Goal: Task Accomplishment & Management: Complete application form

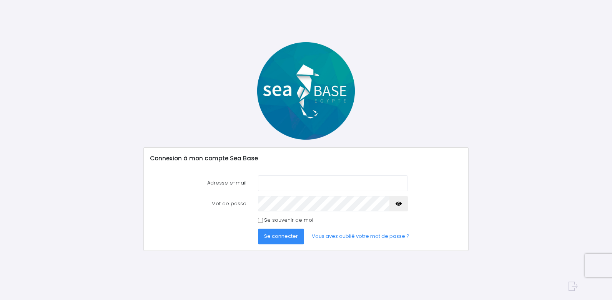
type input "[EMAIL_ADDRESS][DOMAIN_NAME]"
click at [290, 241] on button "Se connecter" at bounding box center [281, 236] width 46 height 15
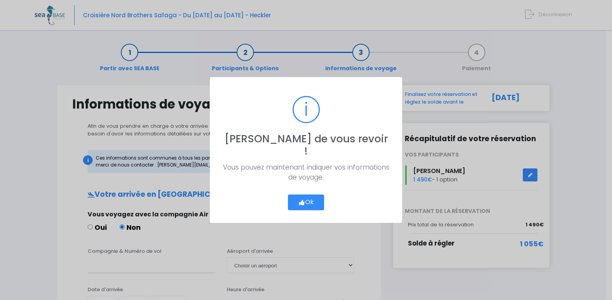
click at [306, 197] on button "Ok" at bounding box center [306, 203] width 36 height 16
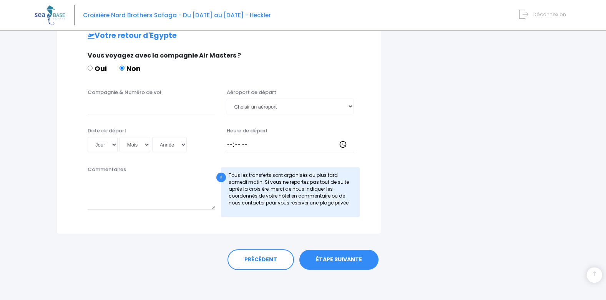
scroll to position [375, 0]
click at [356, 259] on link "ÉTAPE SUIVANTE" at bounding box center [338, 259] width 79 height 20
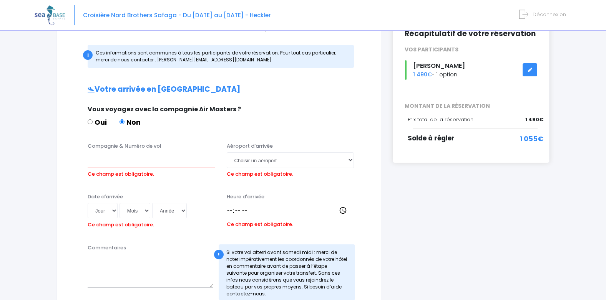
scroll to position [104, 0]
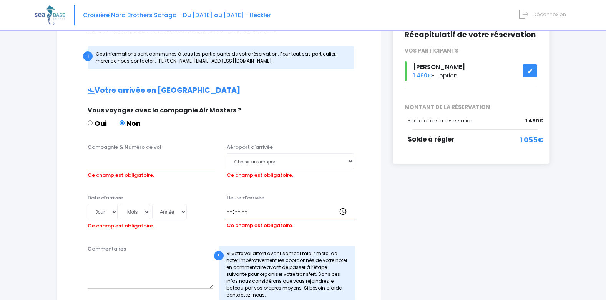
click at [151, 160] on input "Compagnie & Numéro de vol" at bounding box center [152, 161] width 128 height 15
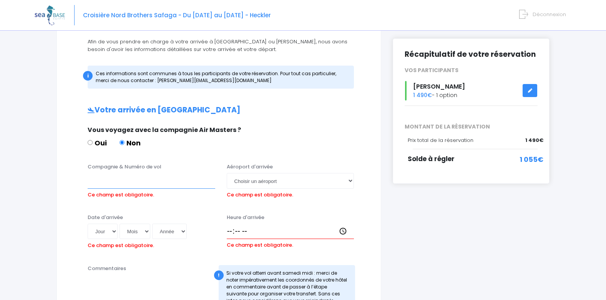
scroll to position [66, 0]
